Goal: Task Accomplishment & Management: Complete application form

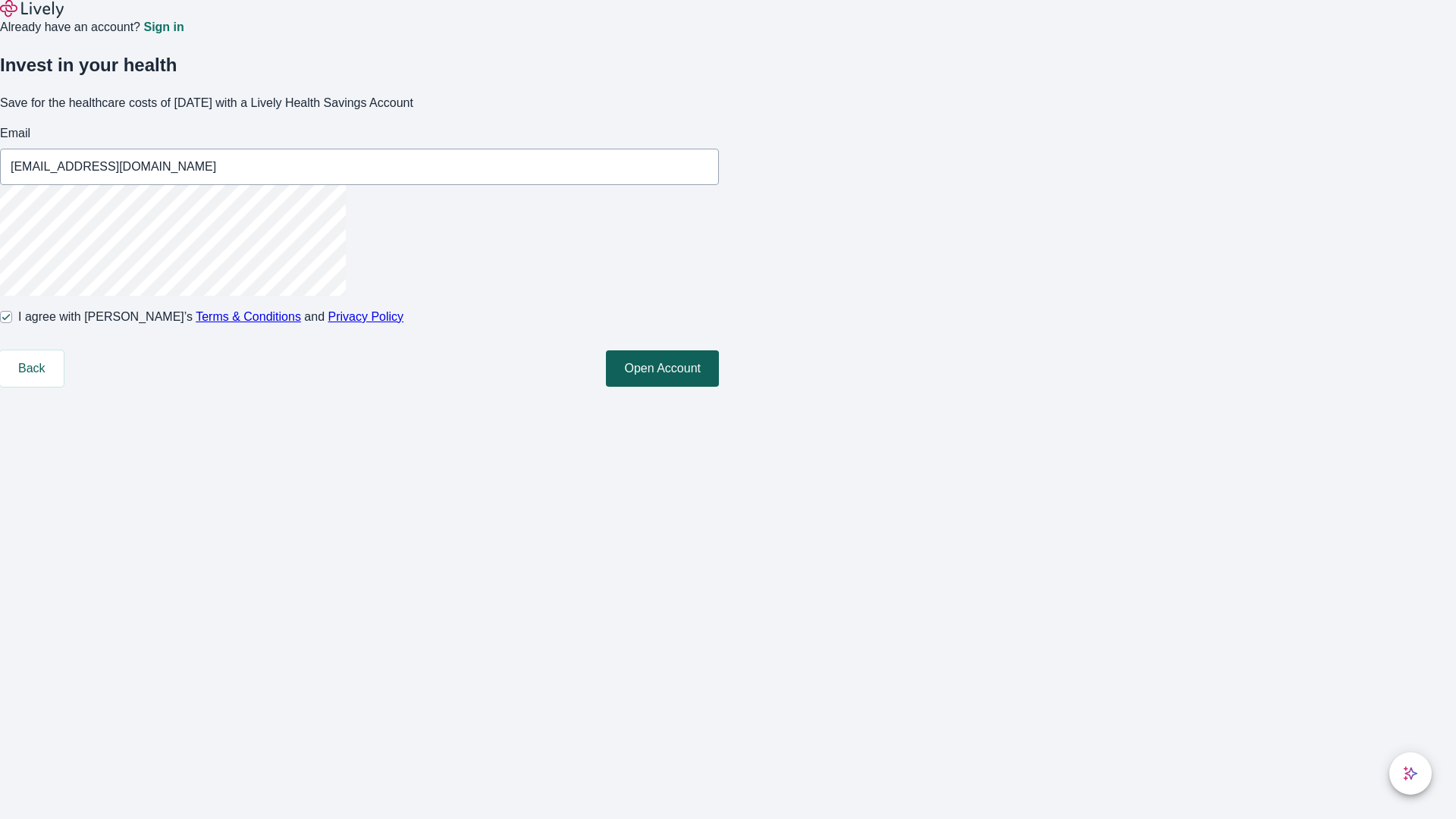
click at [719, 387] on button "Open Account" at bounding box center [662, 369] width 113 height 37
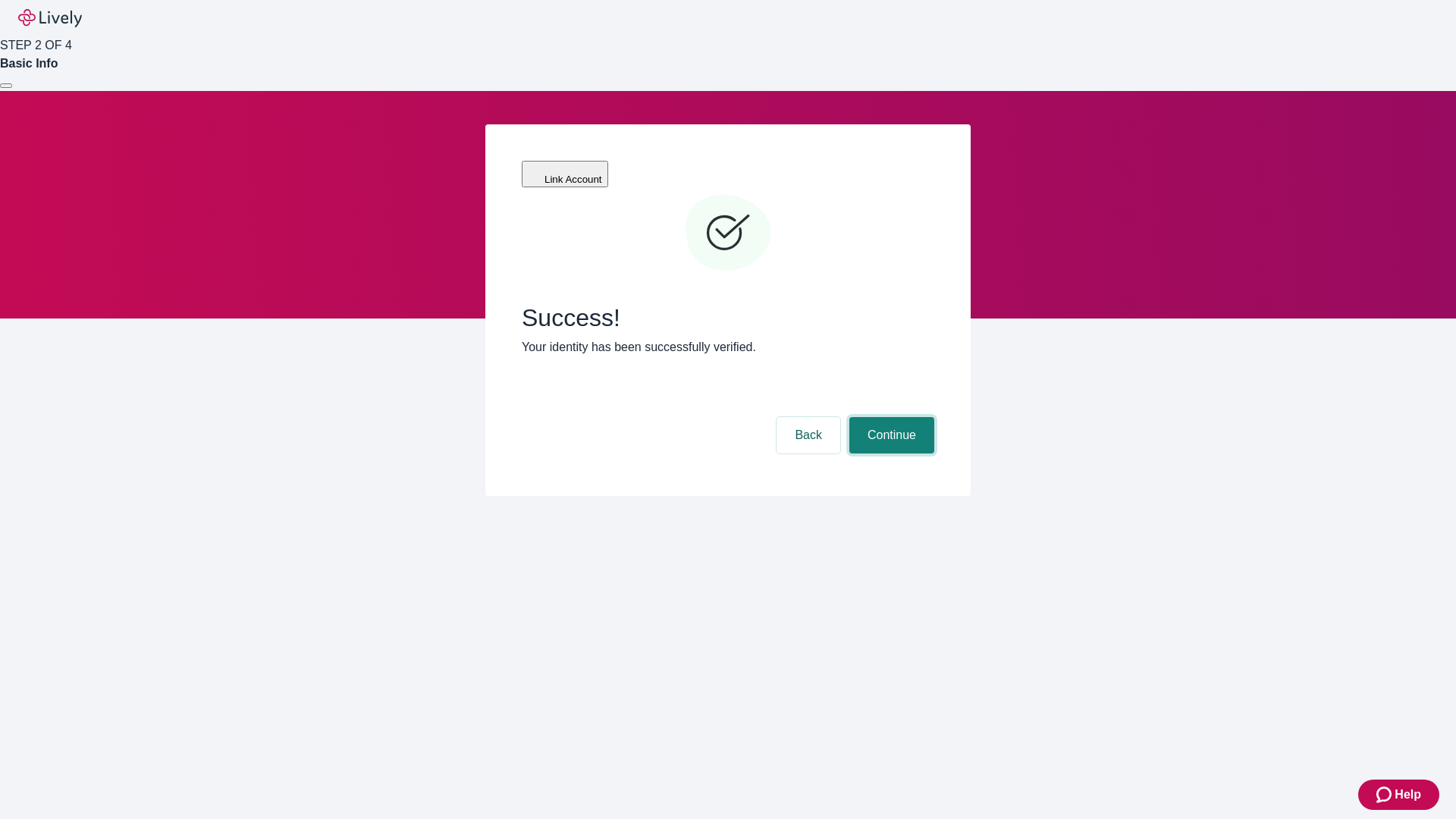
click at [889, 417] on button "Continue" at bounding box center [891, 435] width 85 height 37
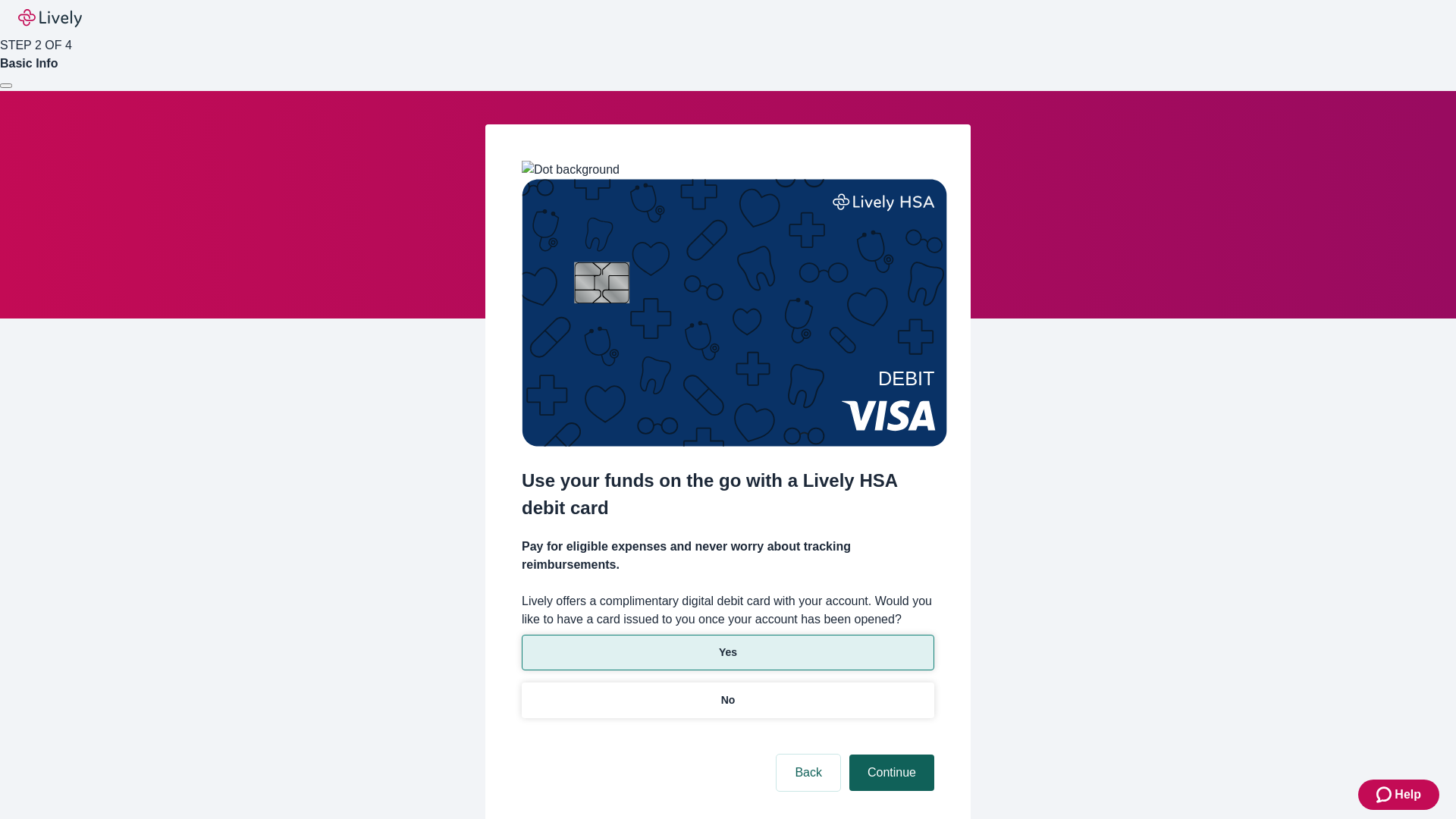
click at [727, 645] on p "Yes" at bounding box center [728, 652] width 18 height 16
click at [889, 755] on button "Continue" at bounding box center [891, 773] width 85 height 37
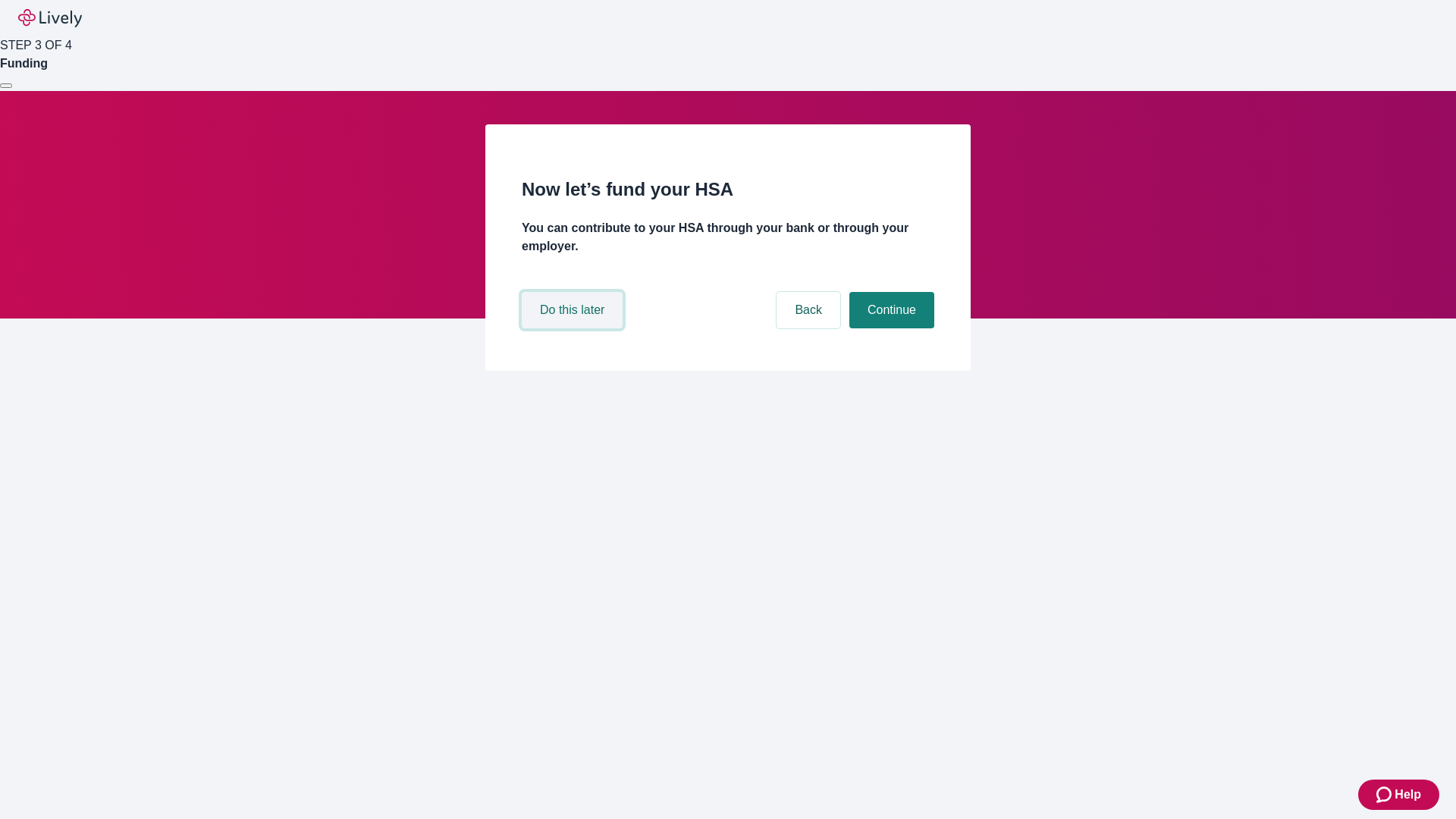
click at [574, 329] on button "Do this later" at bounding box center [572, 311] width 101 height 37
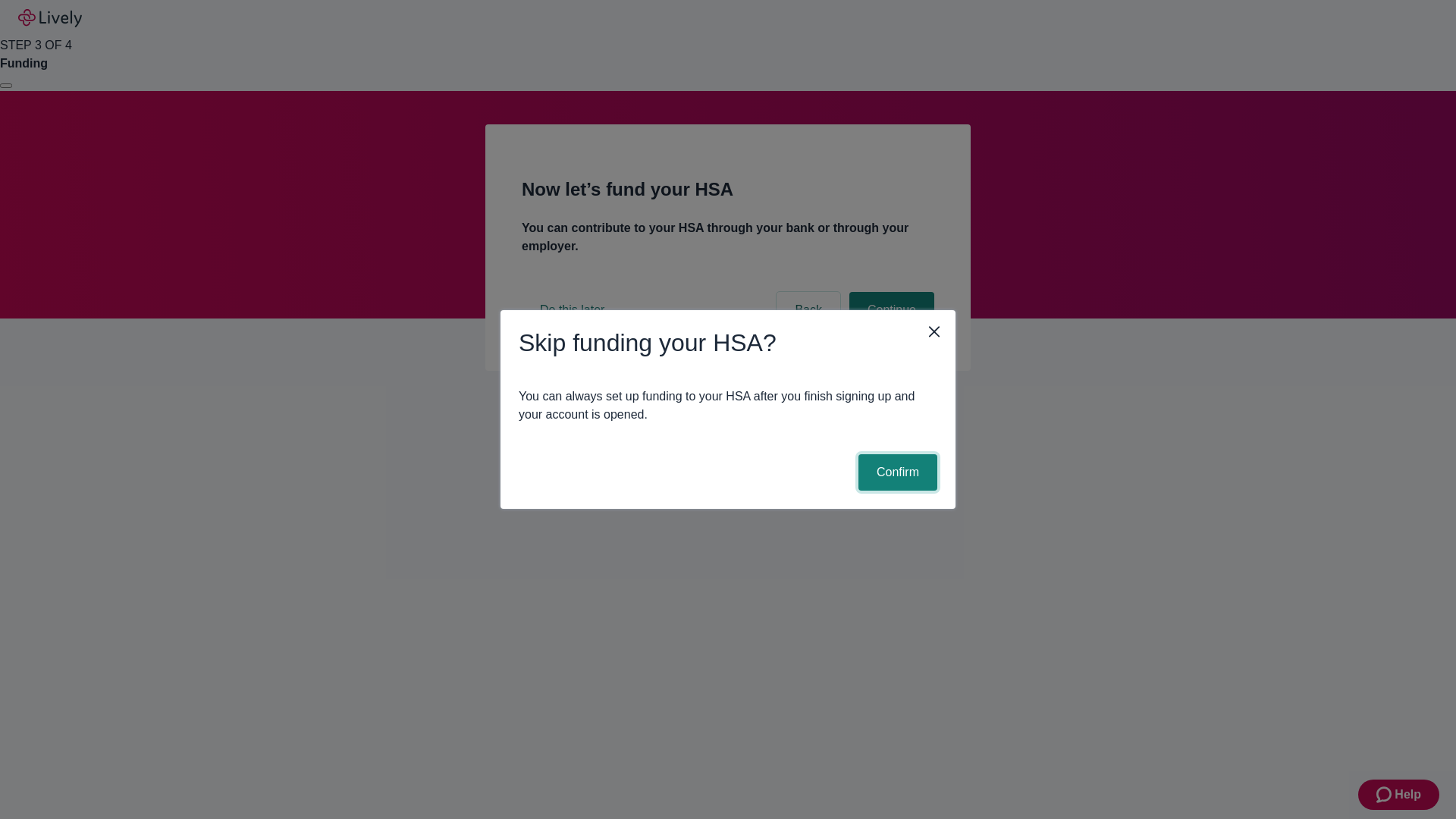
click at [896, 473] on button "Confirm" at bounding box center [897, 473] width 79 height 37
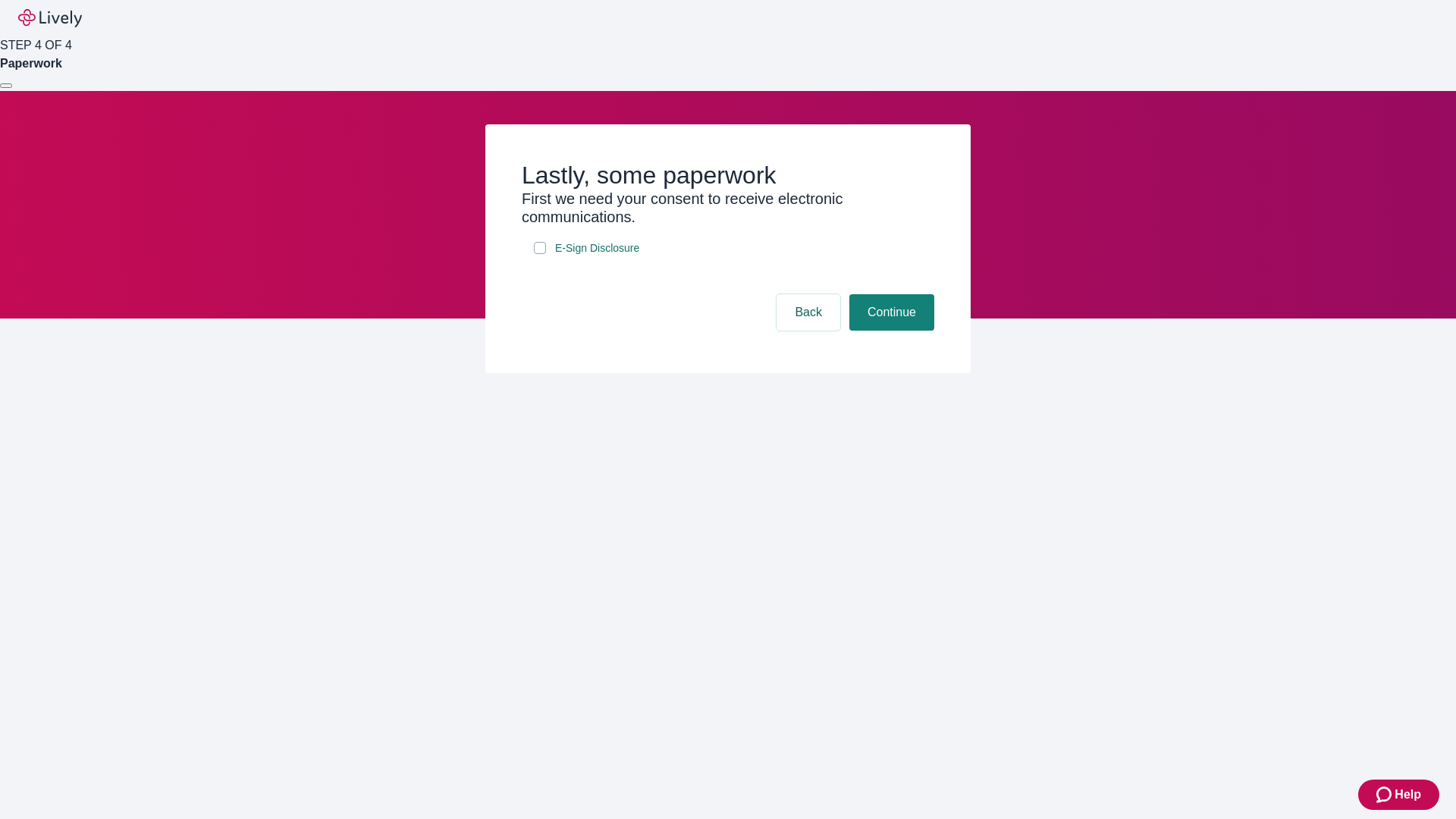
click at [540, 254] on input "E-Sign Disclosure" at bounding box center [539, 247] width 12 height 12
checkbox input "true"
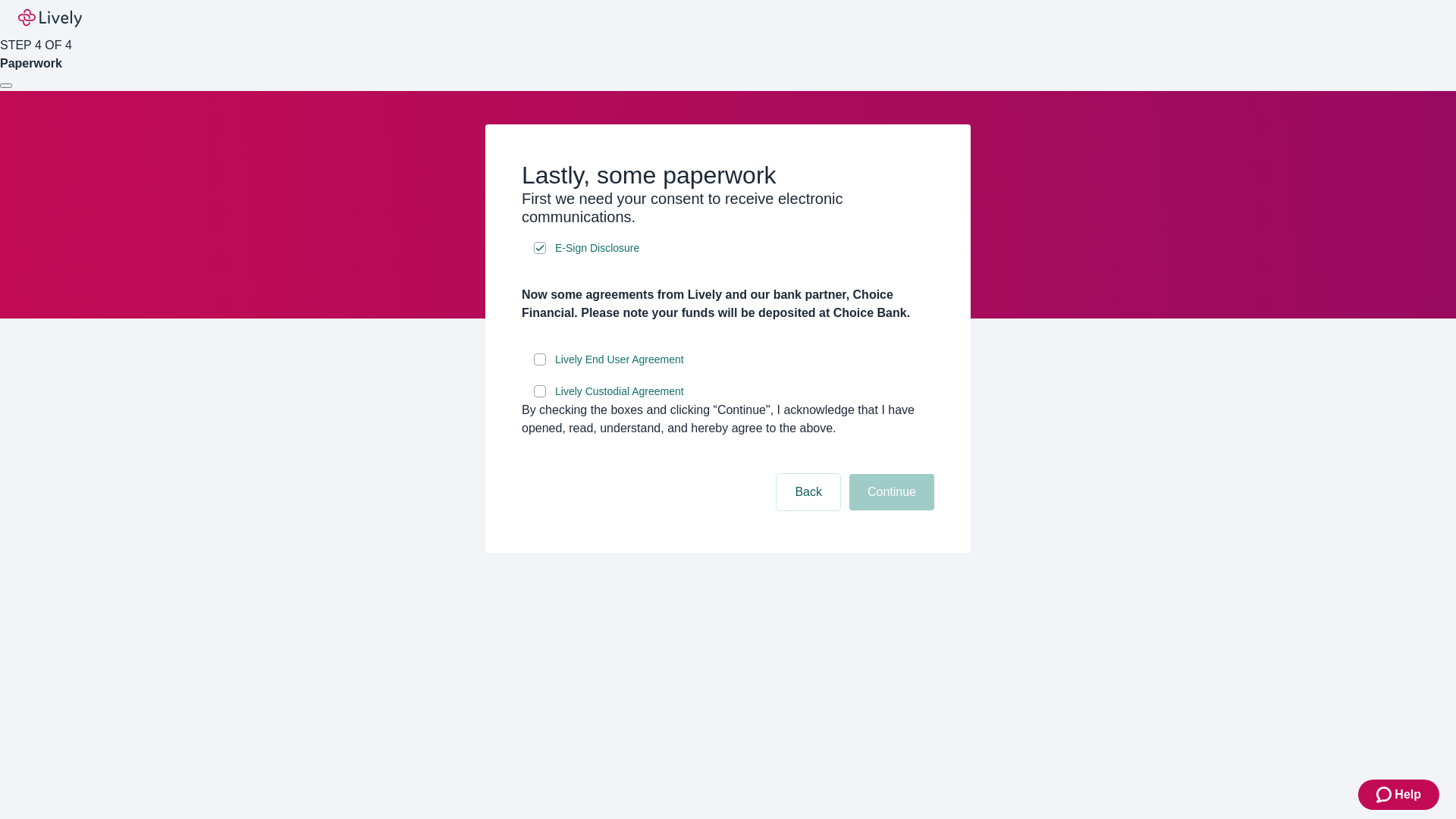
click at [540, 366] on input "Lively End User Agreement" at bounding box center [539, 359] width 12 height 12
checkbox input "true"
click at [540, 398] on input "Lively Custodial Agreement" at bounding box center [539, 391] width 12 height 12
checkbox input "true"
click at [889, 510] on button "Continue" at bounding box center [891, 493] width 85 height 37
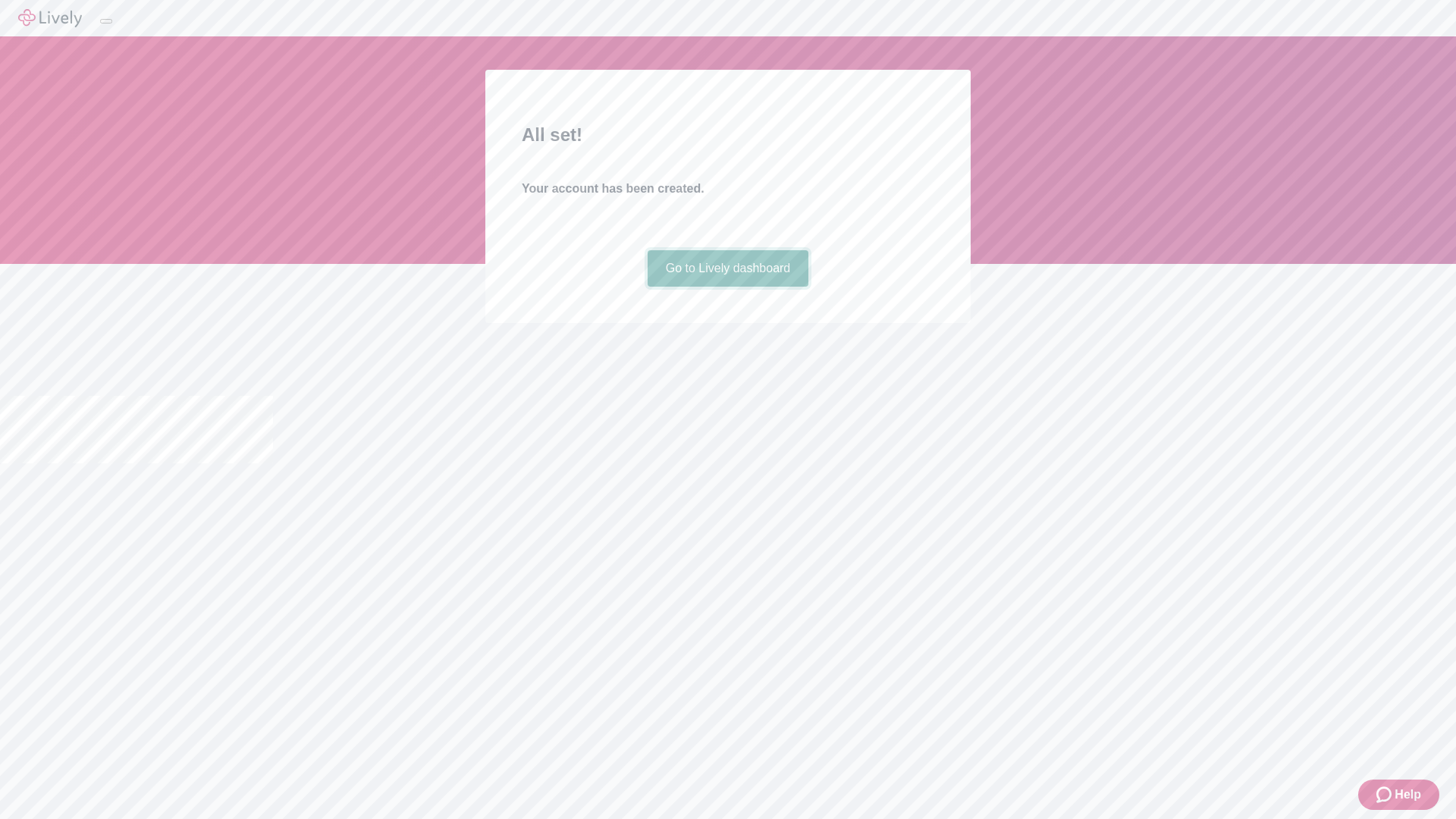
click at [727, 287] on link "Go to Lively dashboard" at bounding box center [728, 268] width 161 height 37
